Goal: Register for event/course: Sign up to attend an event or enroll in a course

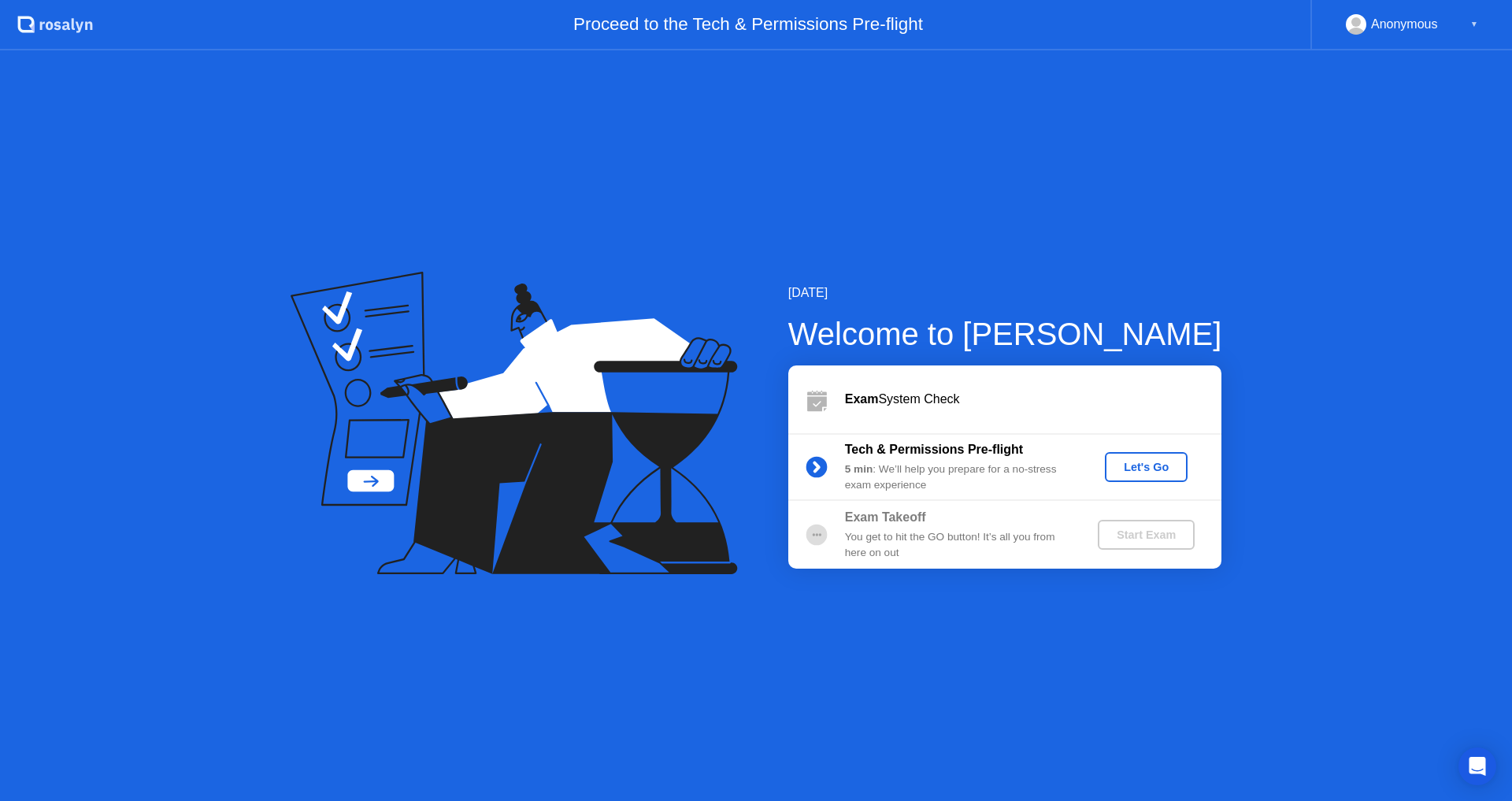
click at [1128, 476] on button "Let's Go" at bounding box center [1146, 466] width 82 height 30
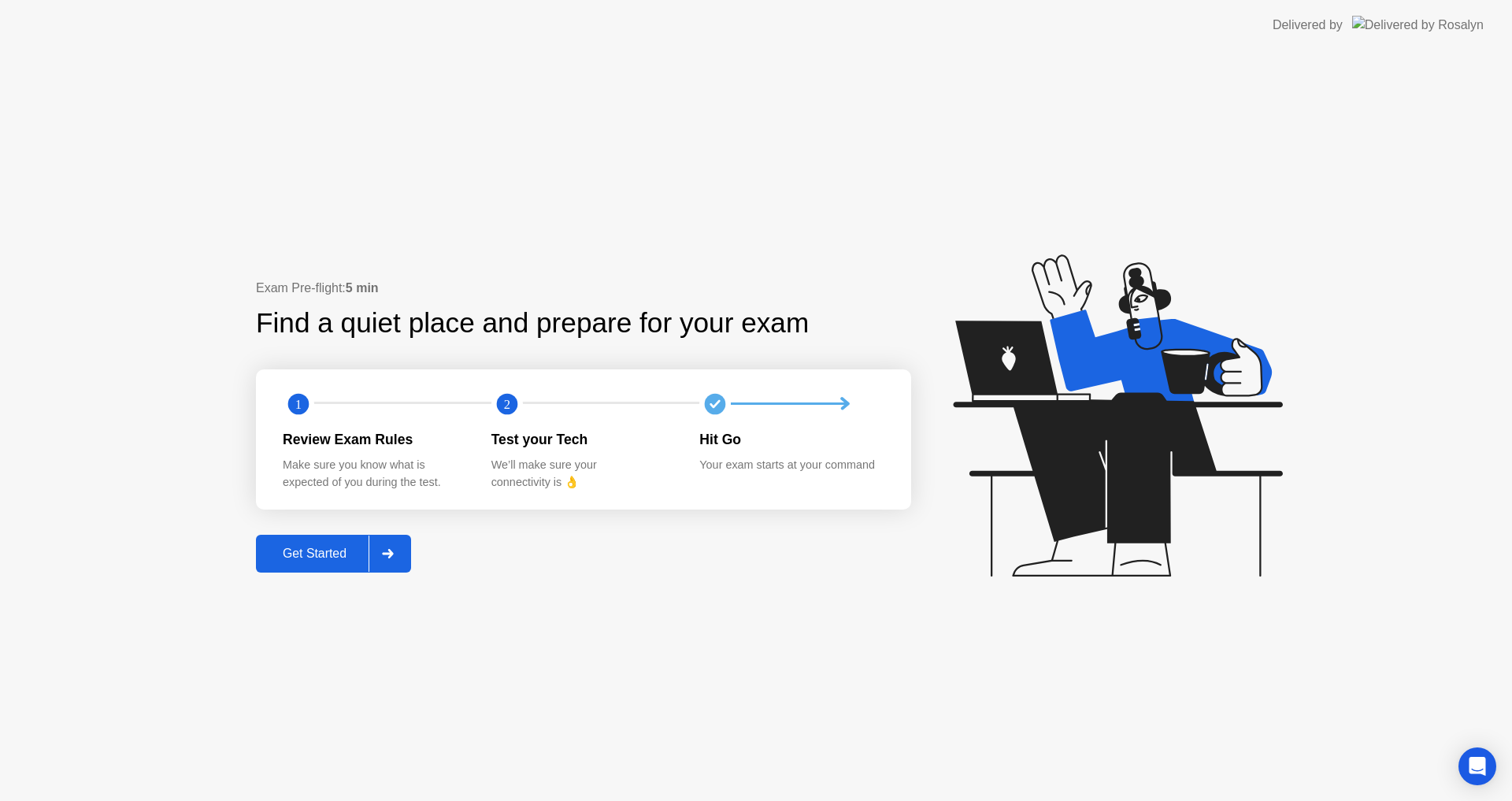
click at [308, 547] on div "Get Started" at bounding box center [315, 554] width 108 height 14
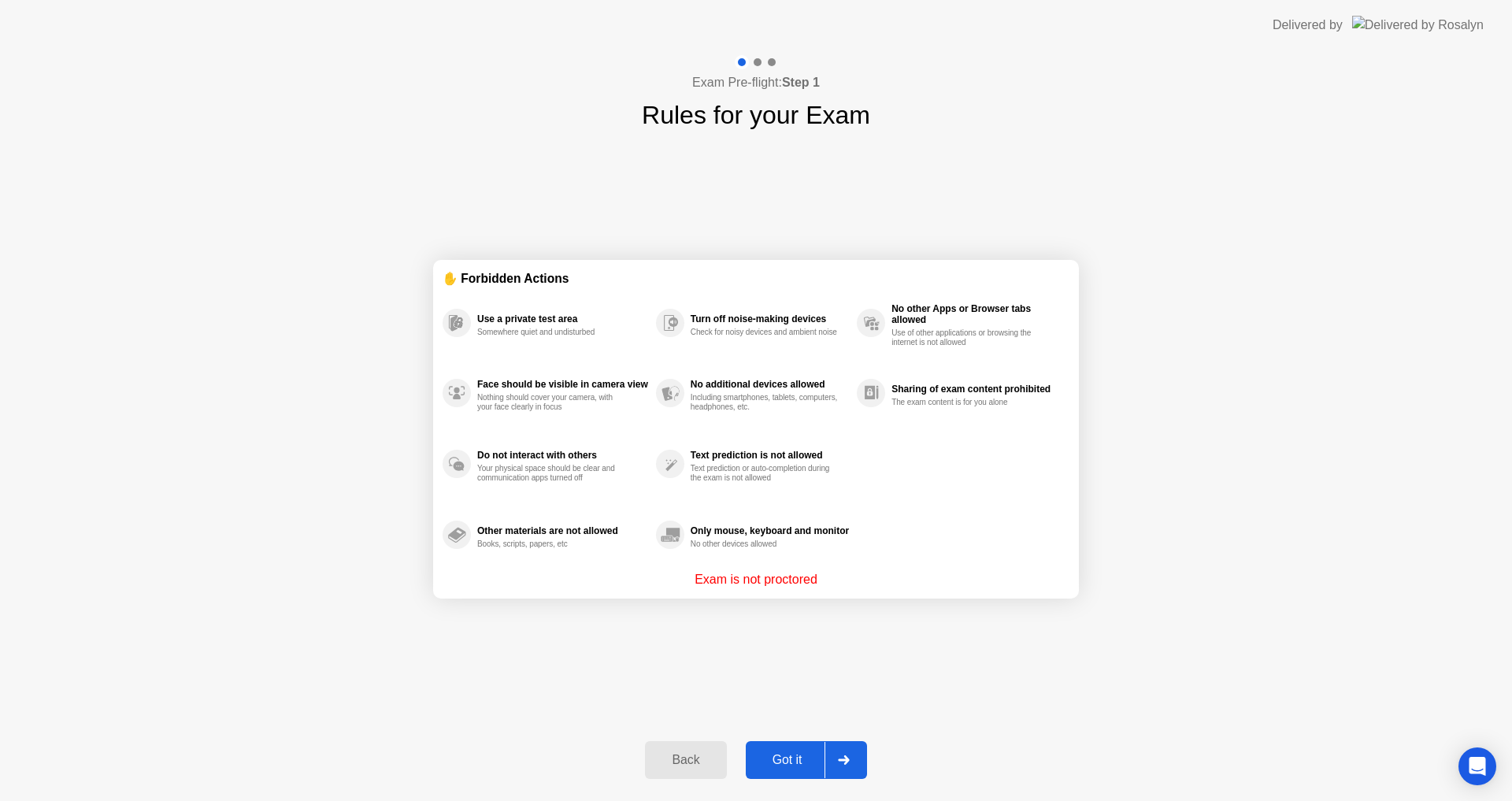
click at [782, 767] on div "Got it" at bounding box center [788, 760] width 74 height 14
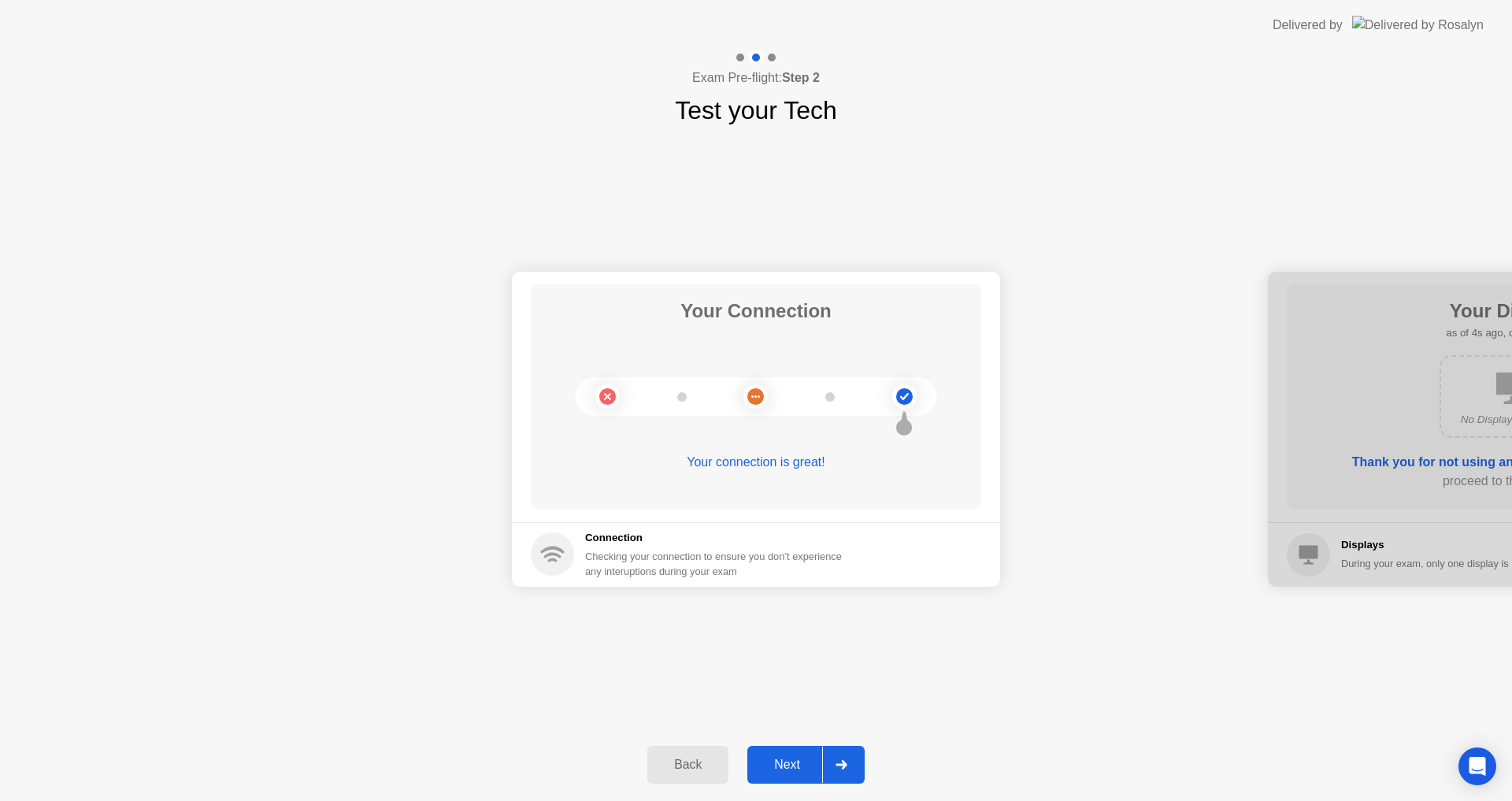
click at [799, 758] on div "Next" at bounding box center [787, 764] width 70 height 14
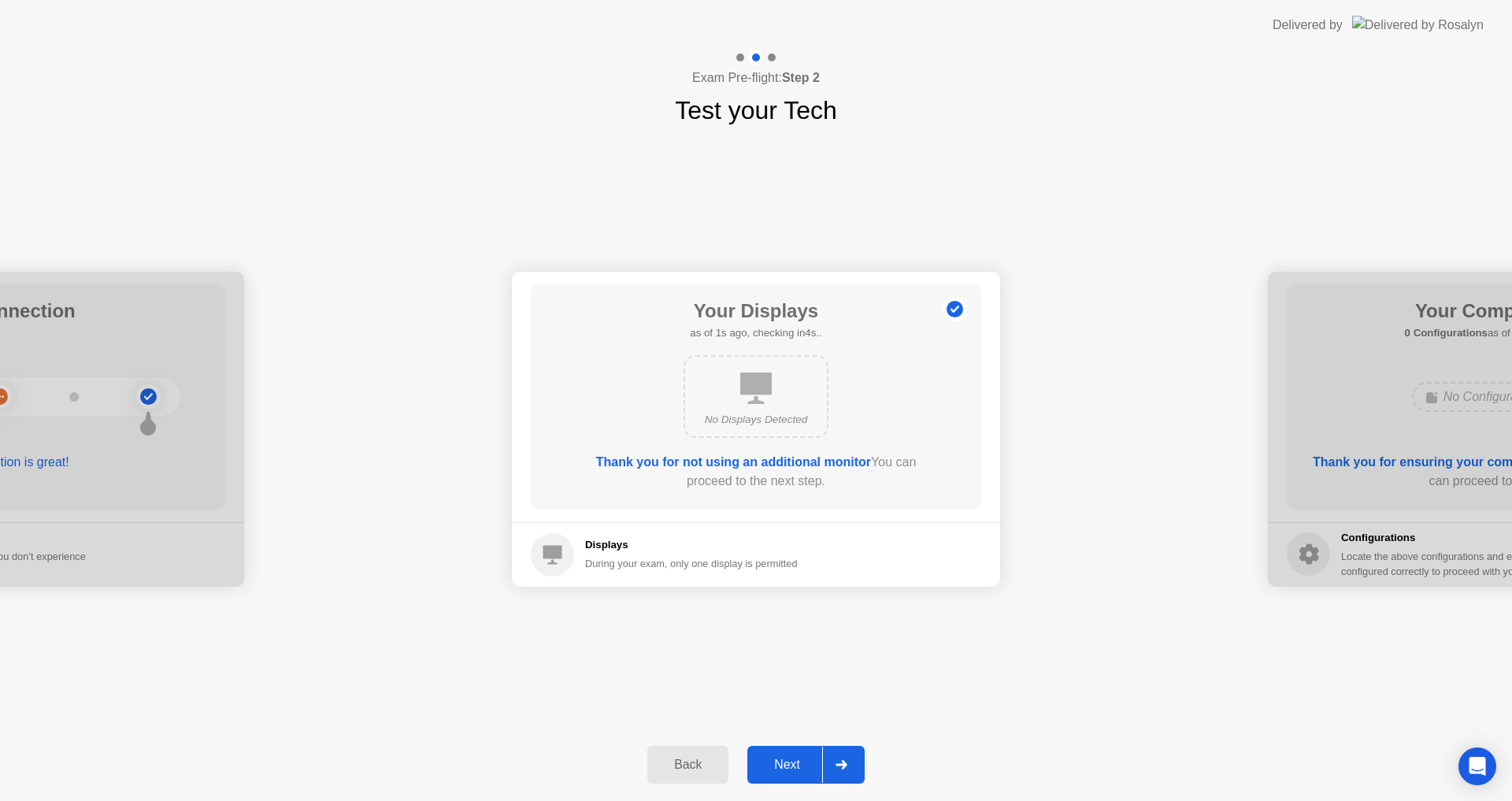
click at [808, 763] on div "Next" at bounding box center [787, 764] width 70 height 14
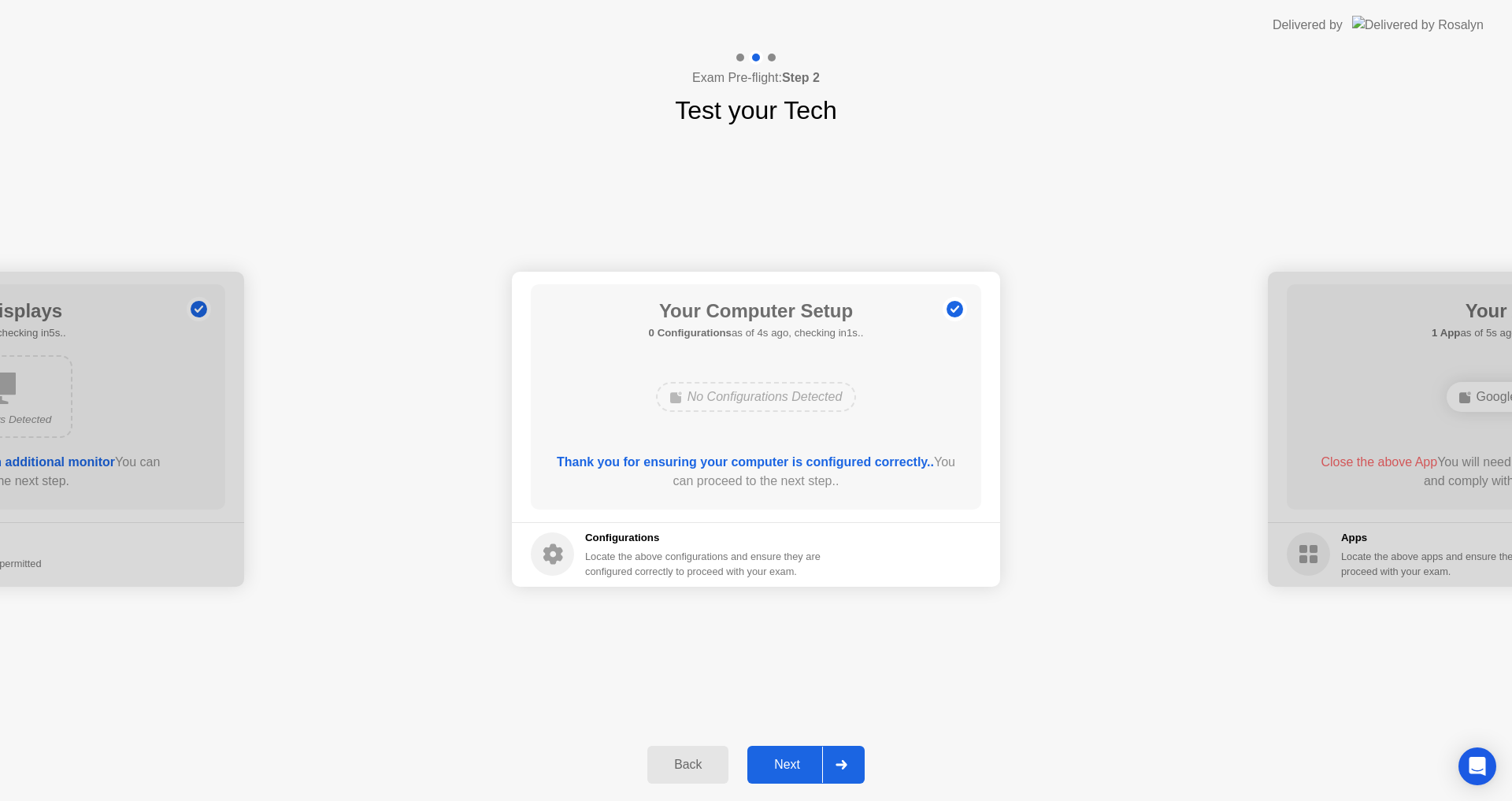
click at [806, 764] on div "Next" at bounding box center [787, 764] width 70 height 14
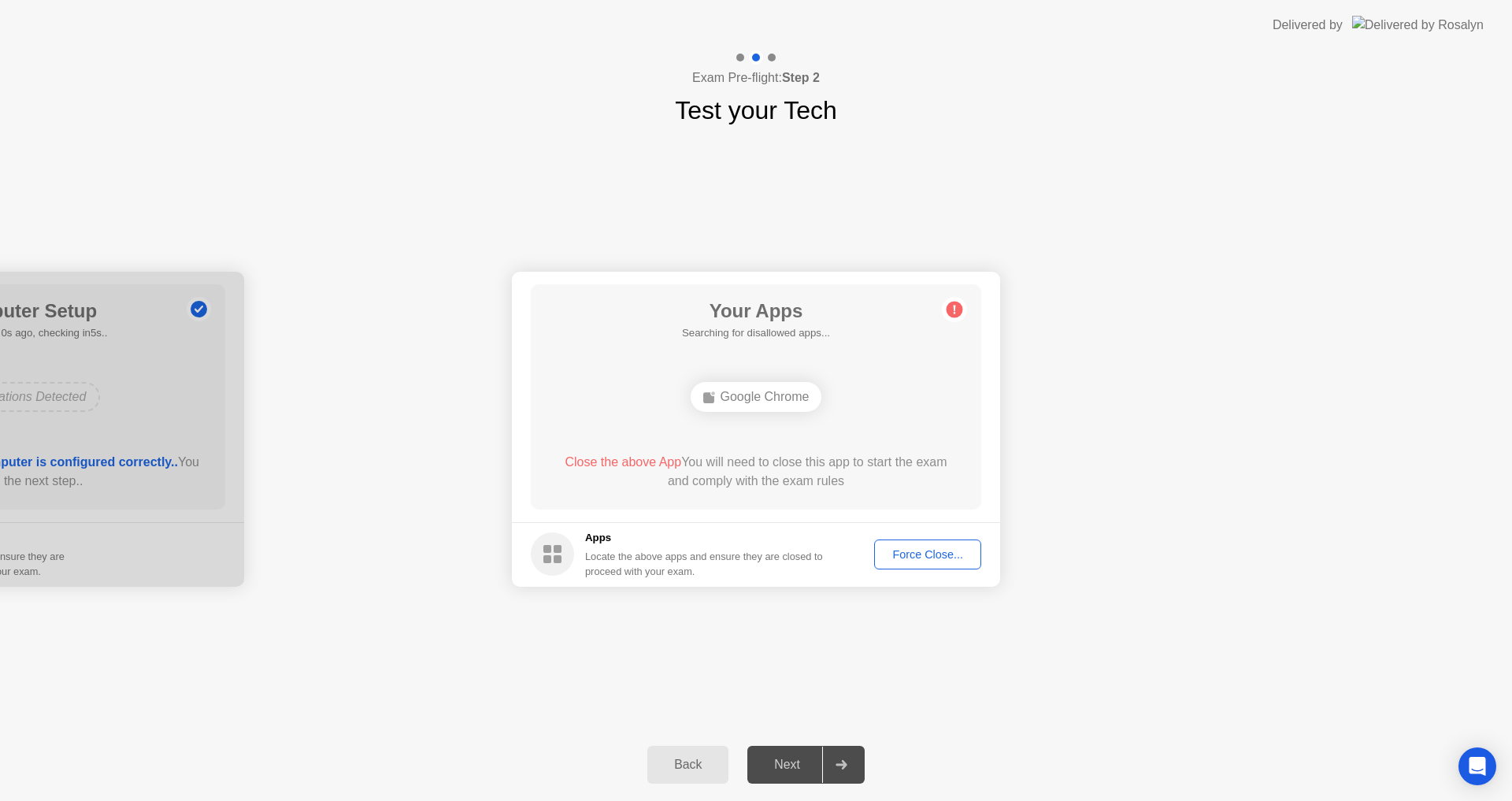
click at [907, 556] on div "Force Close..." at bounding box center [928, 555] width 96 height 13
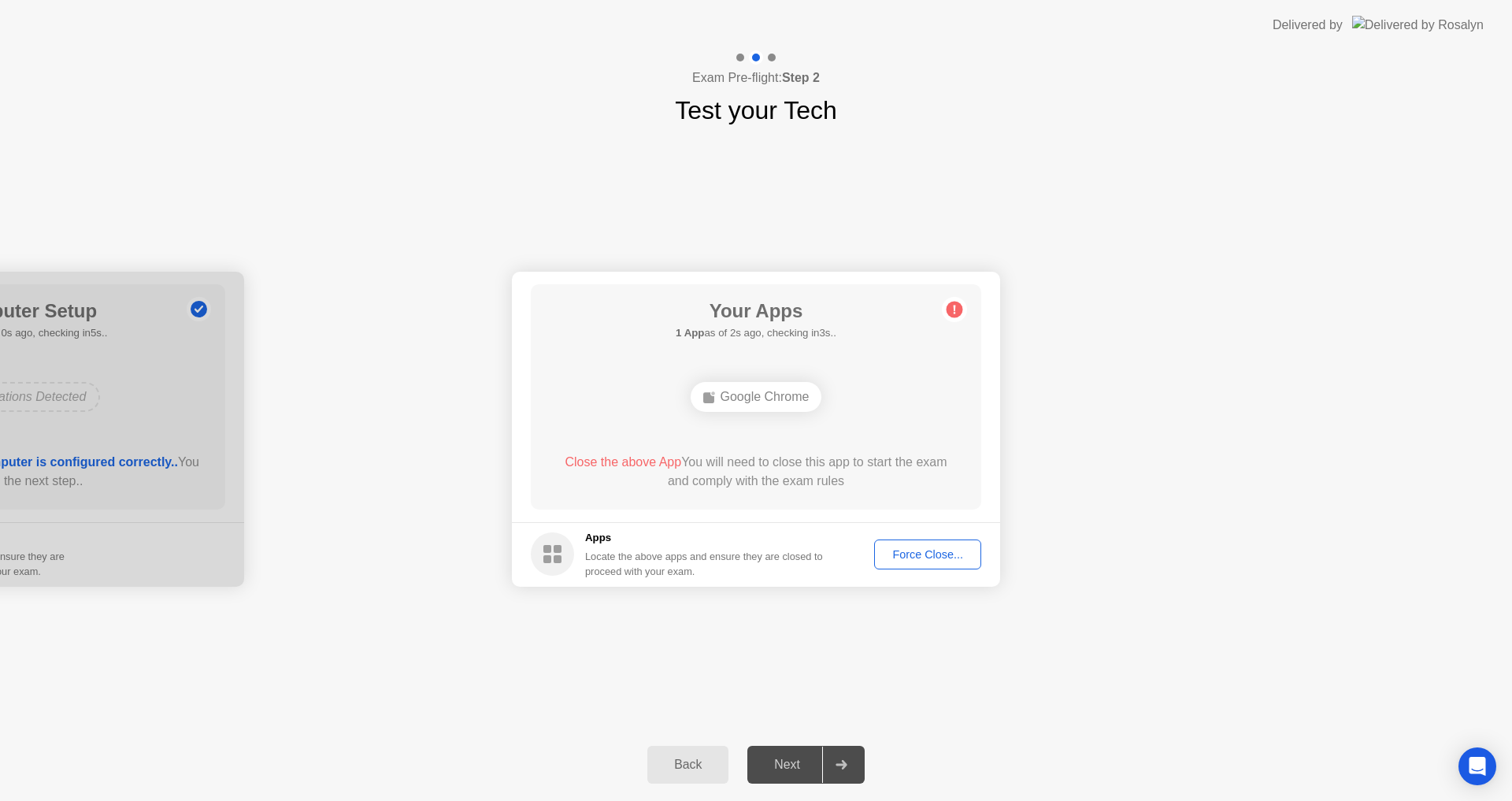
click at [951, 311] on circle at bounding box center [955, 309] width 16 height 16
click at [747, 392] on div "Google Chrome" at bounding box center [756, 396] width 132 height 30
click at [906, 548] on div "Force Close..." at bounding box center [928, 555] width 96 height 13
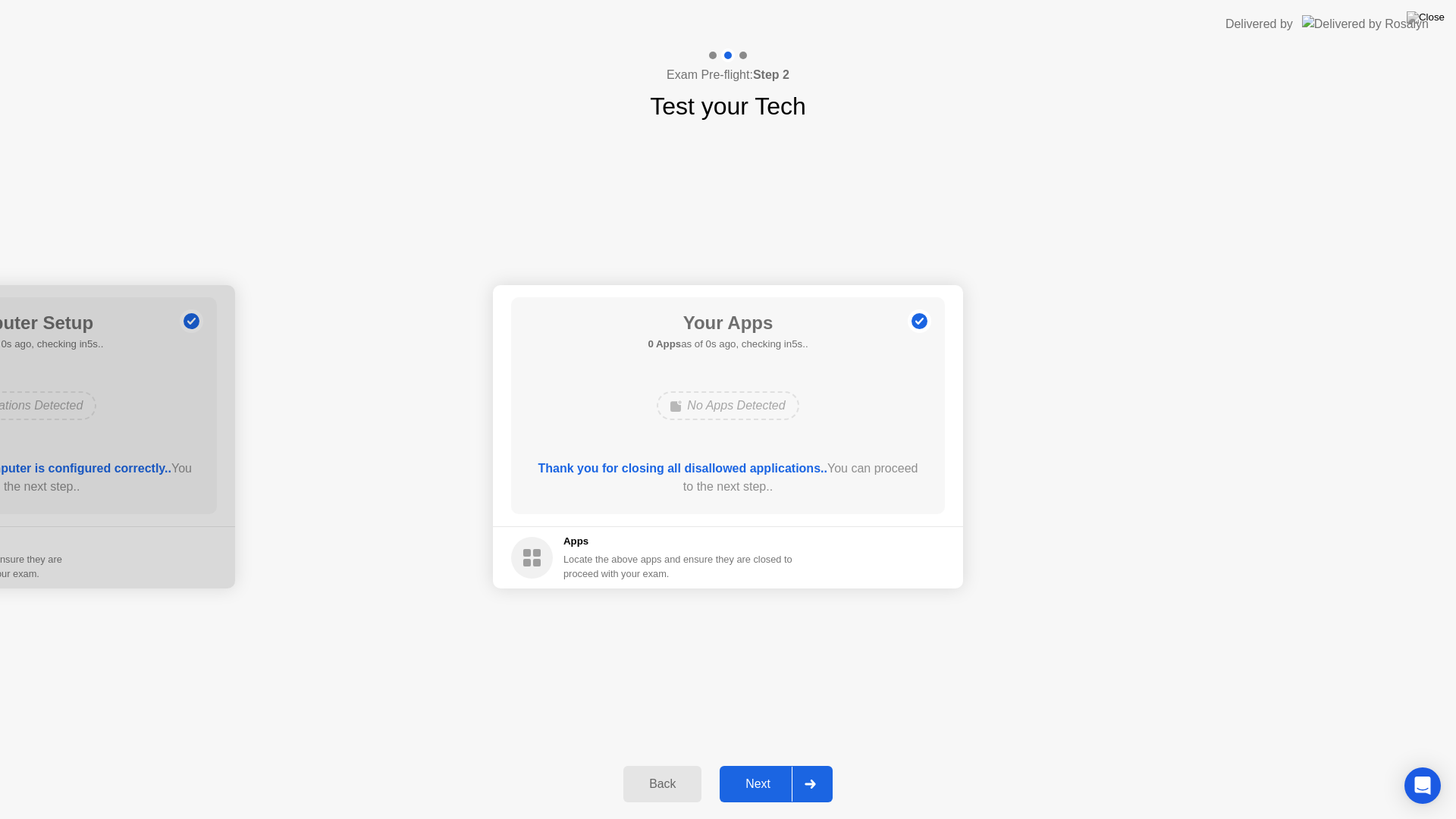
click at [312, 86] on div "Exam Pre-flight: Step 2 Test your Tech" at bounding box center [728, 86] width 1456 height 76
click at [767, 771] on div "Next" at bounding box center [758, 784] width 67 height 14
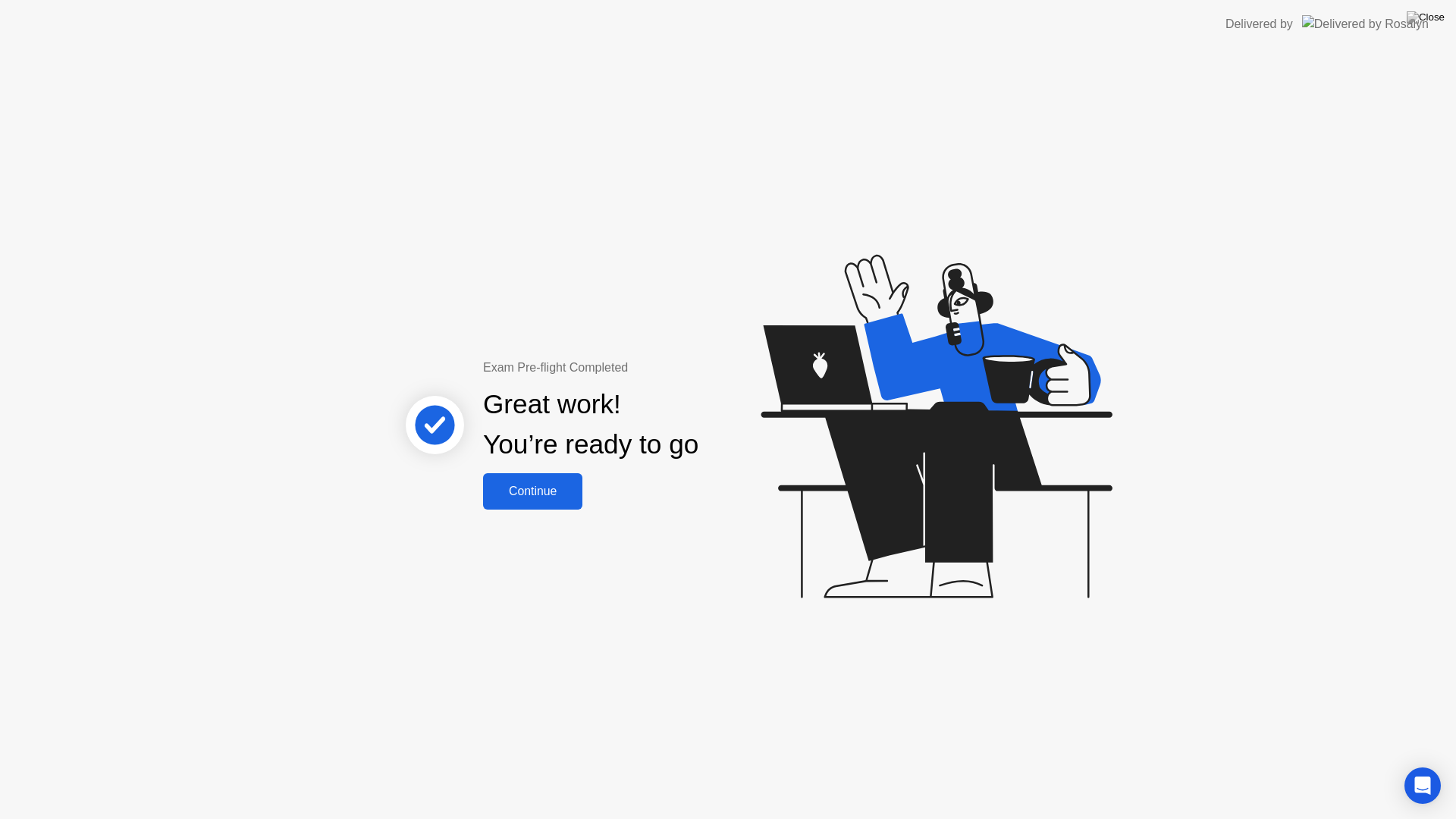
click at [563, 489] on div "Continue" at bounding box center [533, 492] width 91 height 14
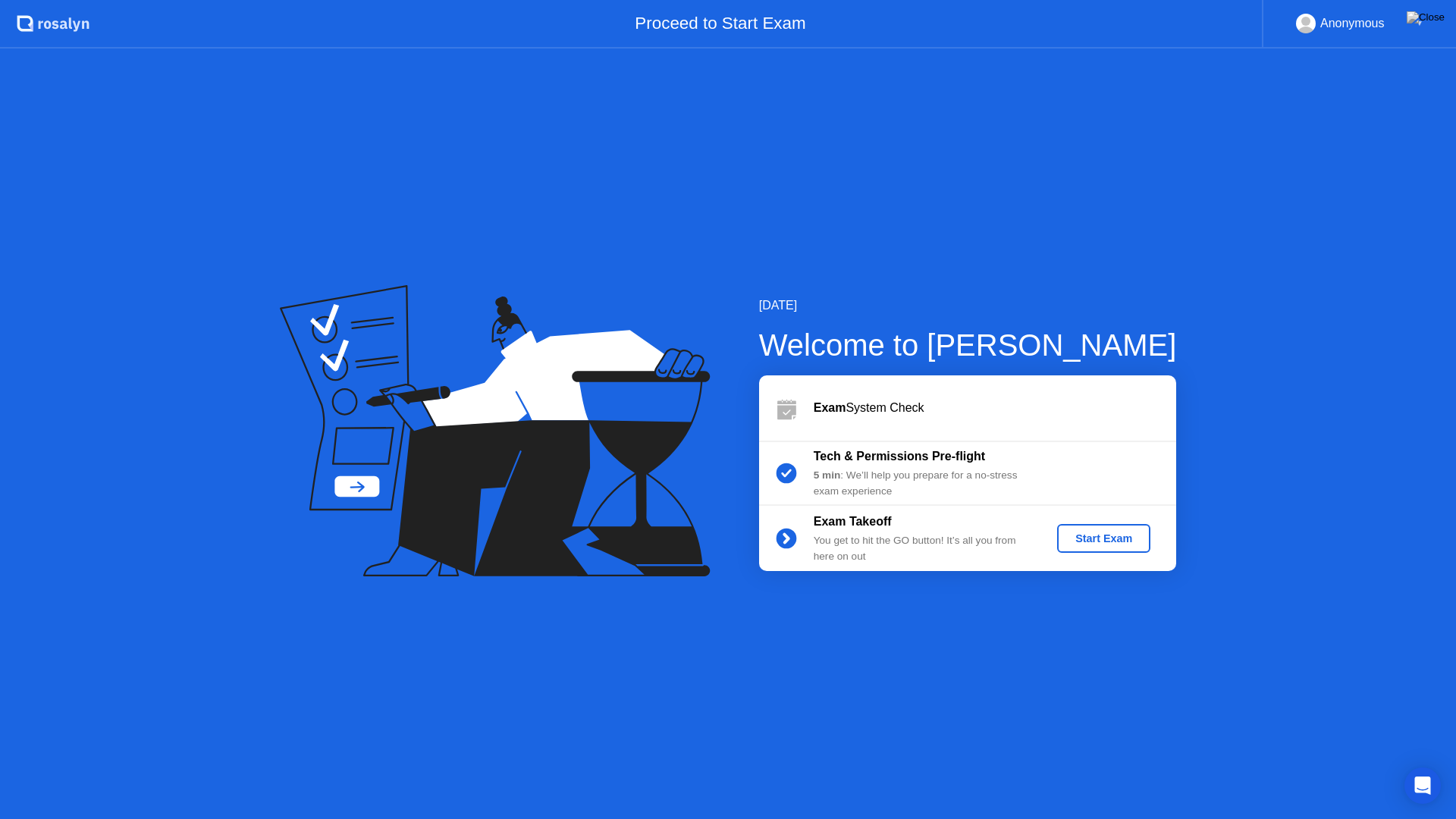
click at [887, 476] on div "5 min : We’ll help you prepare for a no-stress exam experience" at bounding box center [923, 483] width 218 height 31
click at [873, 460] on b "Tech & Permissions Pre-flight" at bounding box center [899, 456] width 172 height 13
click at [1076, 541] on div "Start Exam" at bounding box center [1104, 539] width 81 height 12
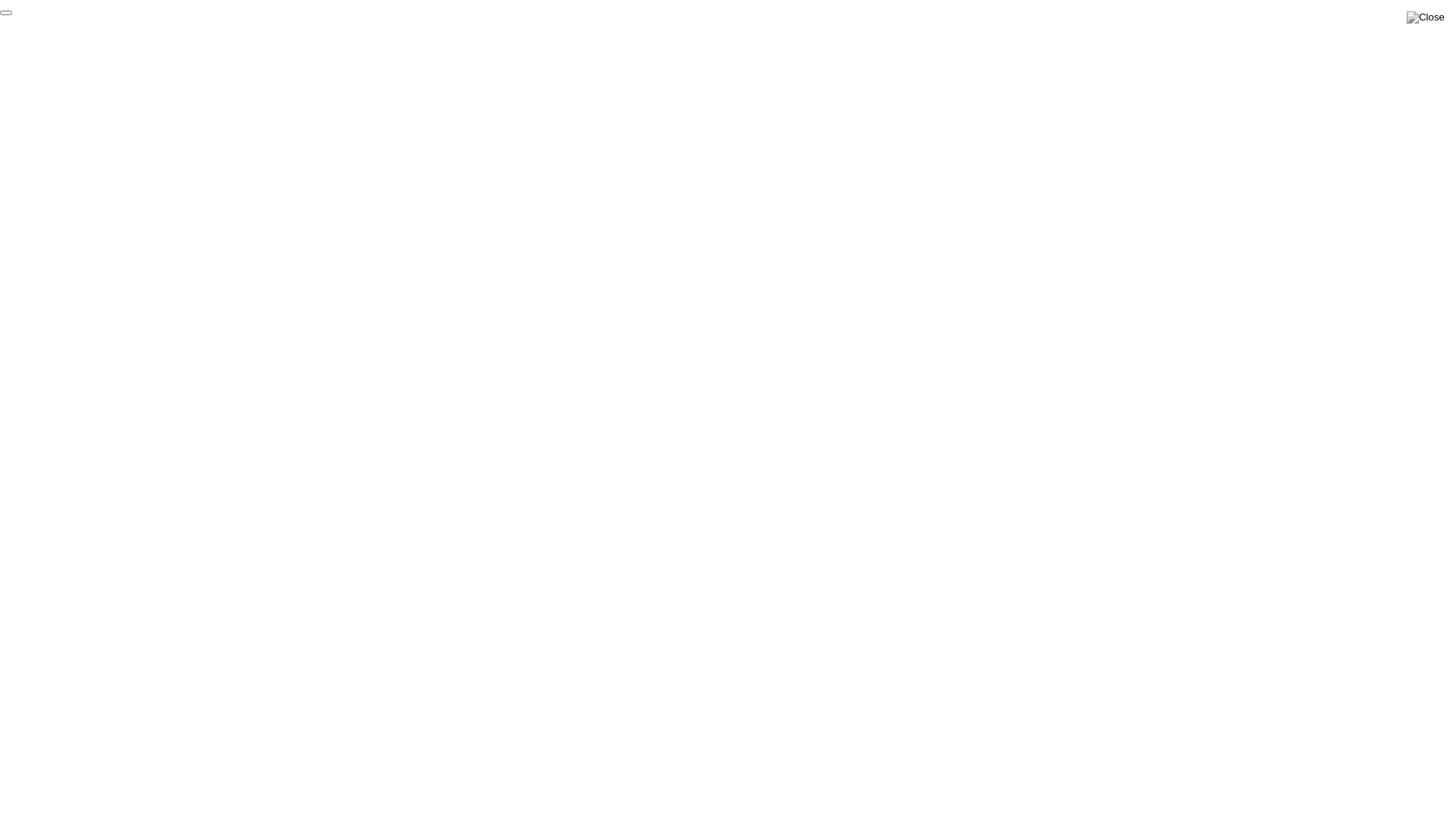
click div "End Proctoring Session"
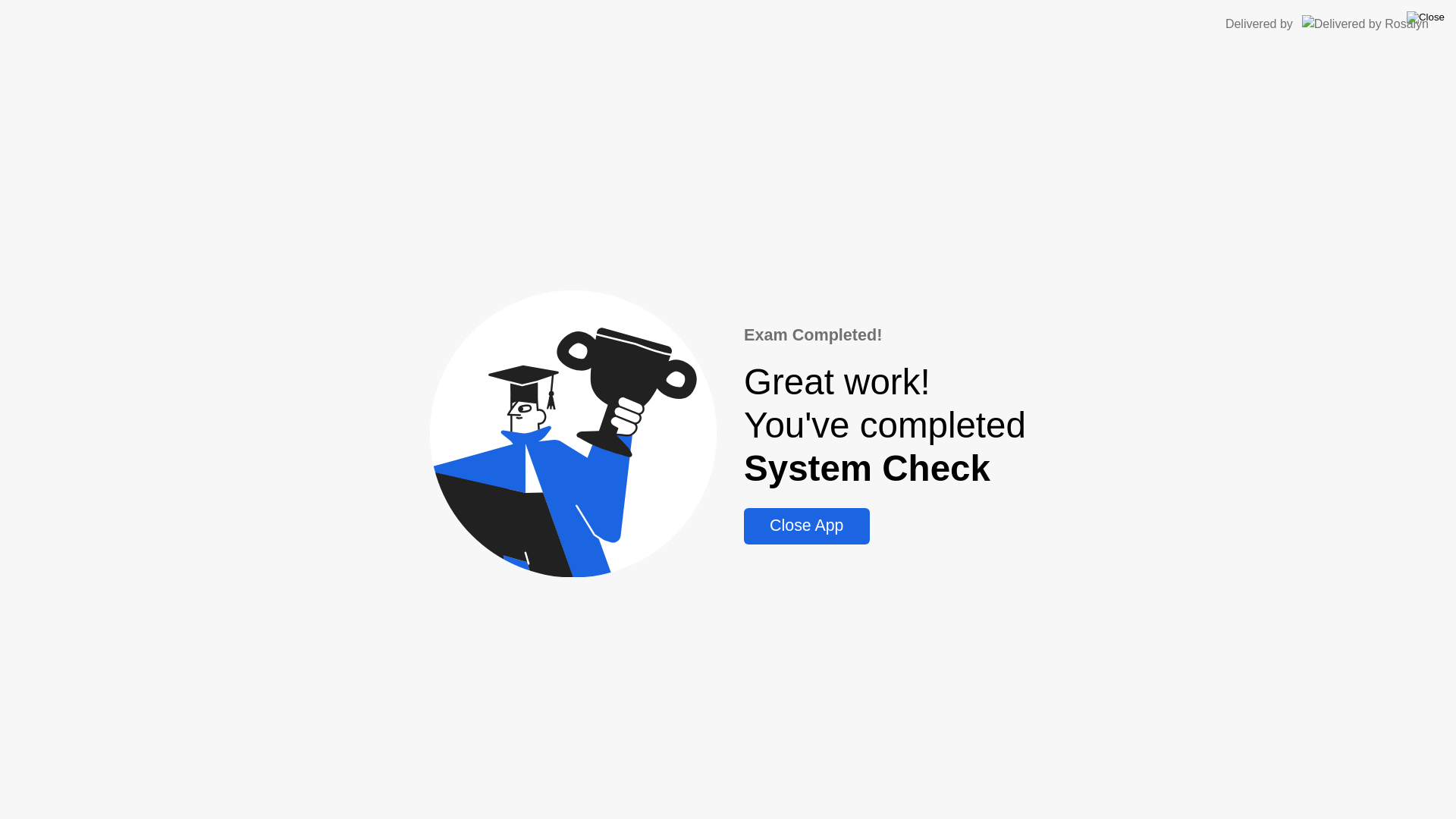
click at [1434, 18] on img at bounding box center [1426, 17] width 38 height 12
click at [825, 523] on div "Close App" at bounding box center [806, 526] width 116 height 19
